Goal: Task Accomplishment & Management: Manage account settings

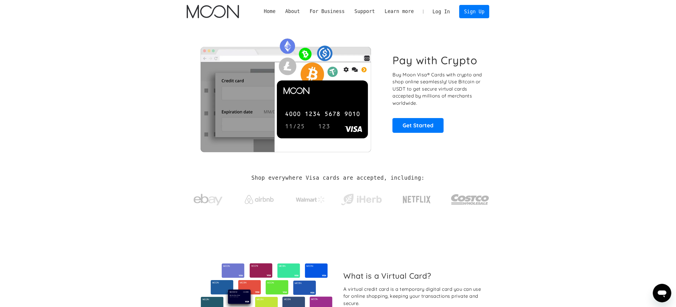
click at [447, 10] on link "Log In" at bounding box center [441, 11] width 27 height 13
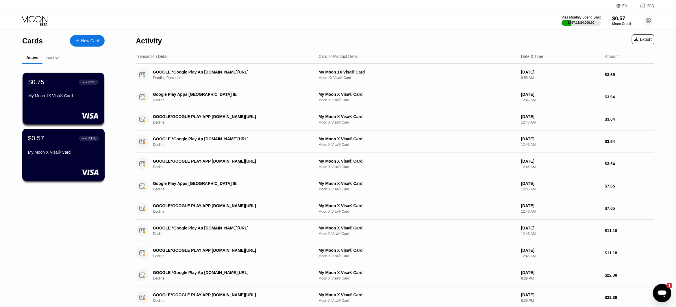
click at [55, 152] on div "My Moon X Visa® Card" at bounding box center [63, 152] width 71 height 5
click at [93, 92] on div "$0.75 ● ● ● ● 3251 My Moon 1X Visa® Card" at bounding box center [63, 89] width 71 height 22
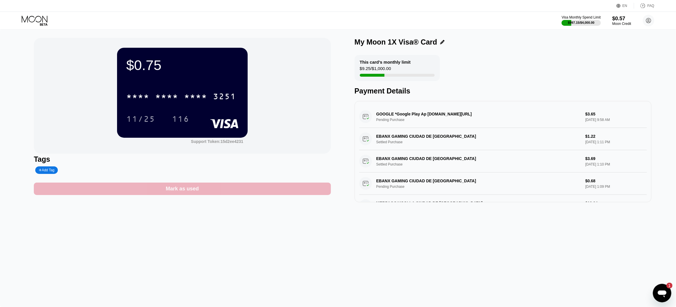
click at [205, 189] on div "Mark as used" at bounding box center [182, 188] width 297 height 12
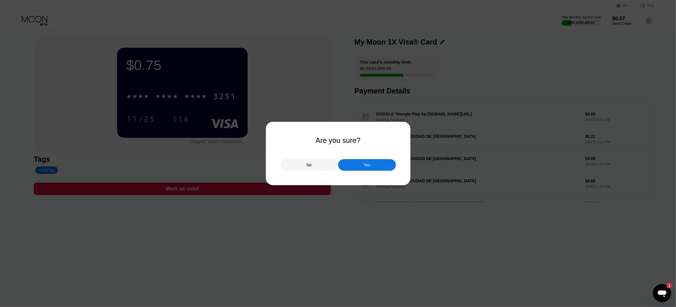
click at [361, 160] on div "Yes" at bounding box center [367, 165] width 58 height 12
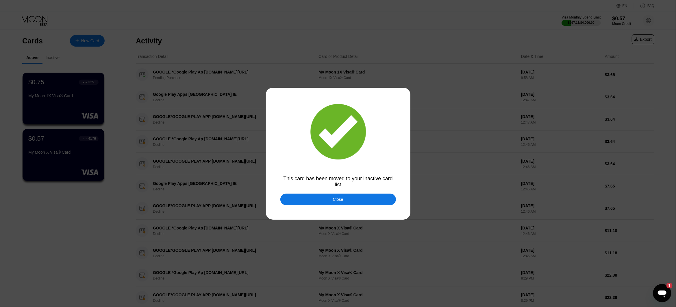
click at [318, 197] on div "Close" at bounding box center [338, 199] width 116 height 12
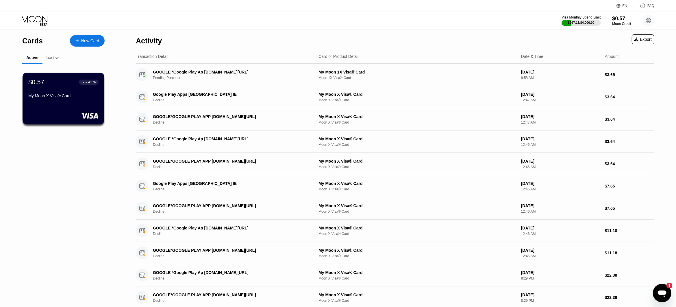
click at [72, 157] on div "$0.57 ● ● ● ● 4176 My Moon X Visa® Card" at bounding box center [63, 131] width 82 height 135
